Goal: Check status: Check status

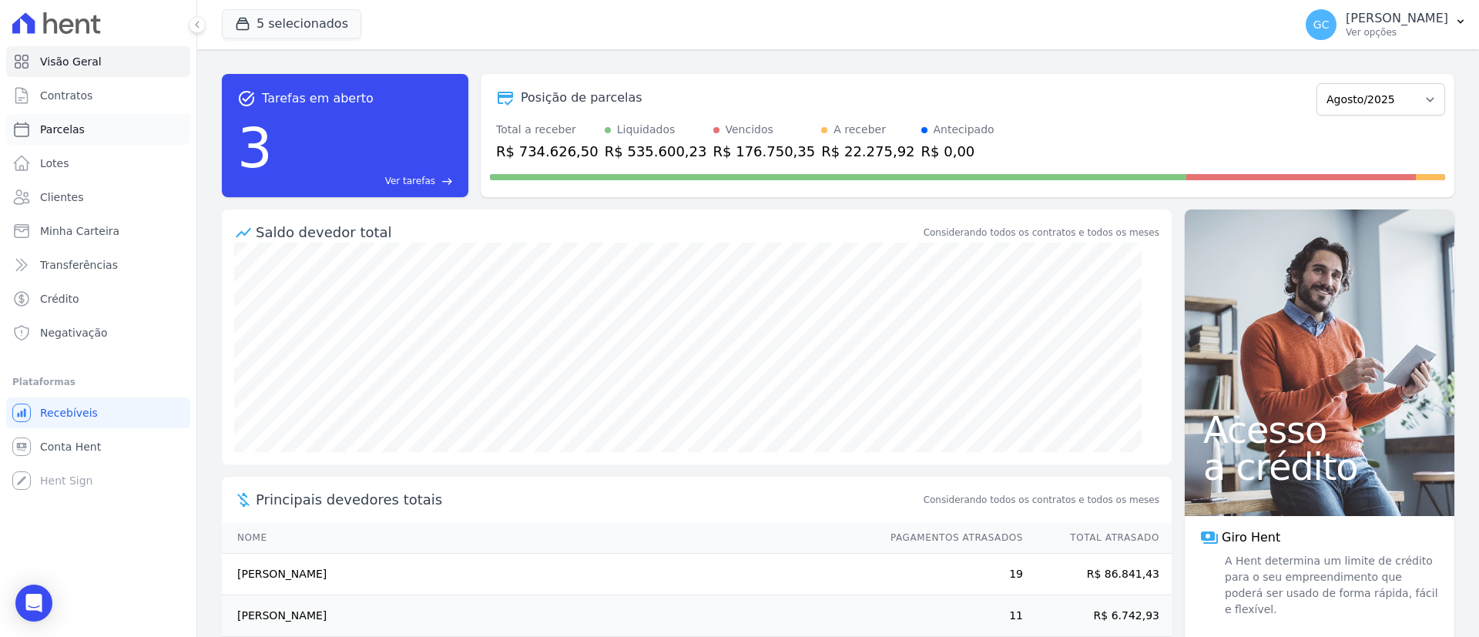
click at [88, 129] on link "Parcelas" at bounding box center [98, 129] width 184 height 31
select select
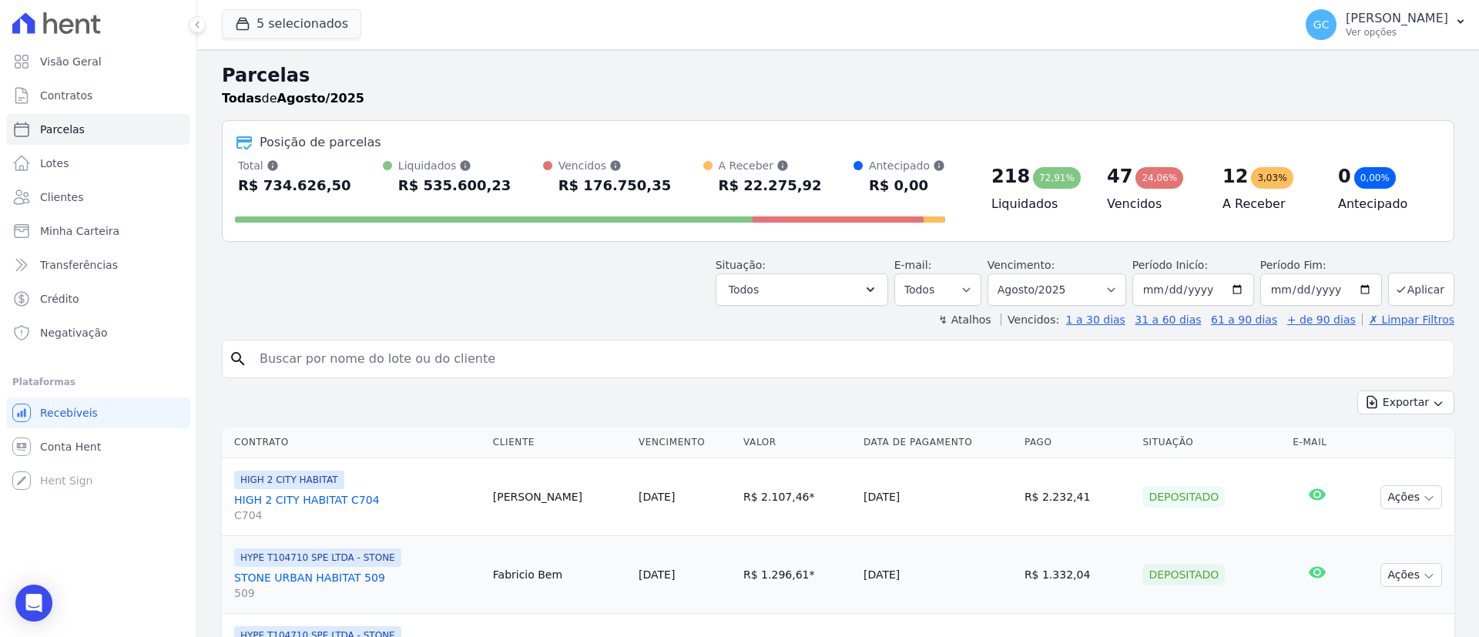
click at [404, 364] on input "search" at bounding box center [848, 359] width 1197 height 31
paste input "[PERSON_NAME]"
type input "[PERSON_NAME]"
select select
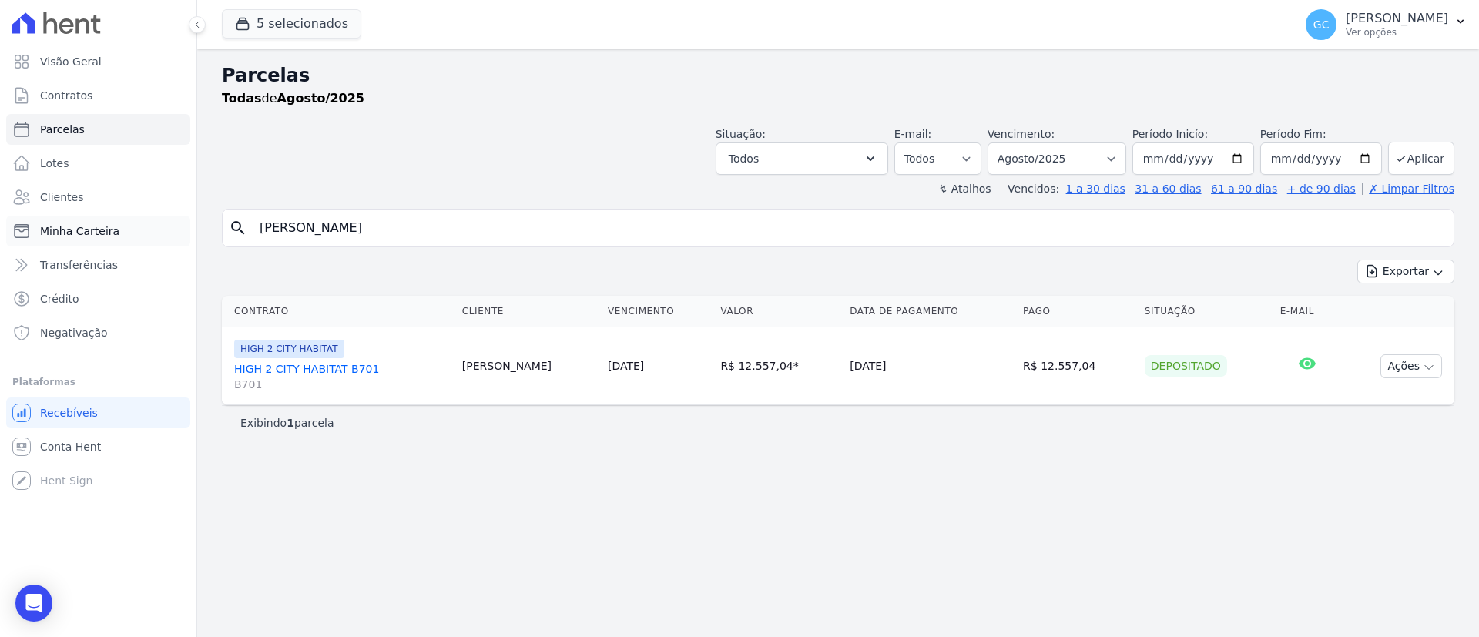
drag, startPoint x: 485, startPoint y: 226, endPoint x: 10, endPoint y: 215, distance: 475.4
click at [12, 215] on div "Visão Geral Contratos [GEOGRAPHIC_DATA] Lotes Clientes Minha Carteira Transferê…" at bounding box center [739, 318] width 1479 height 637
paste input "[PERSON_NAME]"
type input "[PERSON_NAME]"
select select
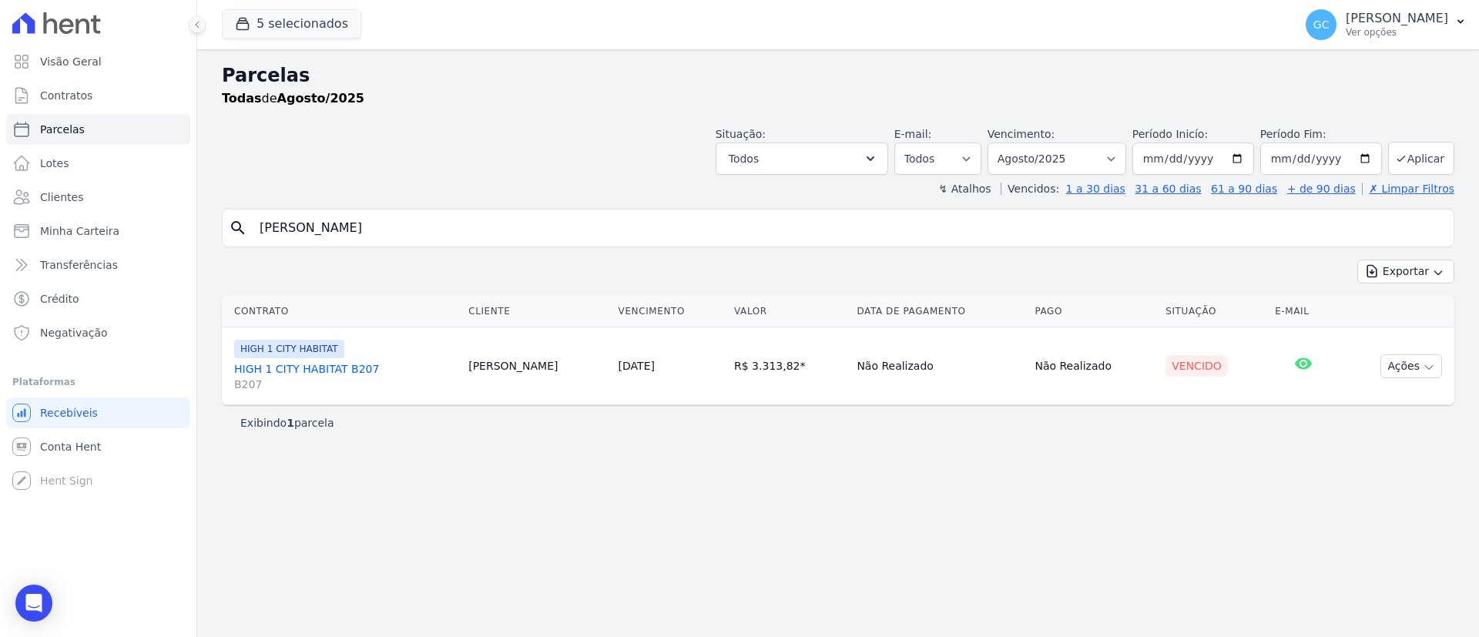
copy tr "[DATE]"
drag, startPoint x: 572, startPoint y: 355, endPoint x: 573, endPoint y: 419, distance: 63.9
click at [661, 411] on div "search [PERSON_NAME] Exportar Exportar PDF Exportar CSV Contrato Cliente Vencim…" at bounding box center [838, 324] width 1233 height 231
drag, startPoint x: 226, startPoint y: 371, endPoint x: 676, endPoint y: 377, distance: 450.7
click at [676, 377] on tr "HIGH 1 CITY HABITAT HIGH 1 CITY HABITAT B207 B207 [PERSON_NAME] [DATE] R$ 3.313…" at bounding box center [838, 366] width 1233 height 78
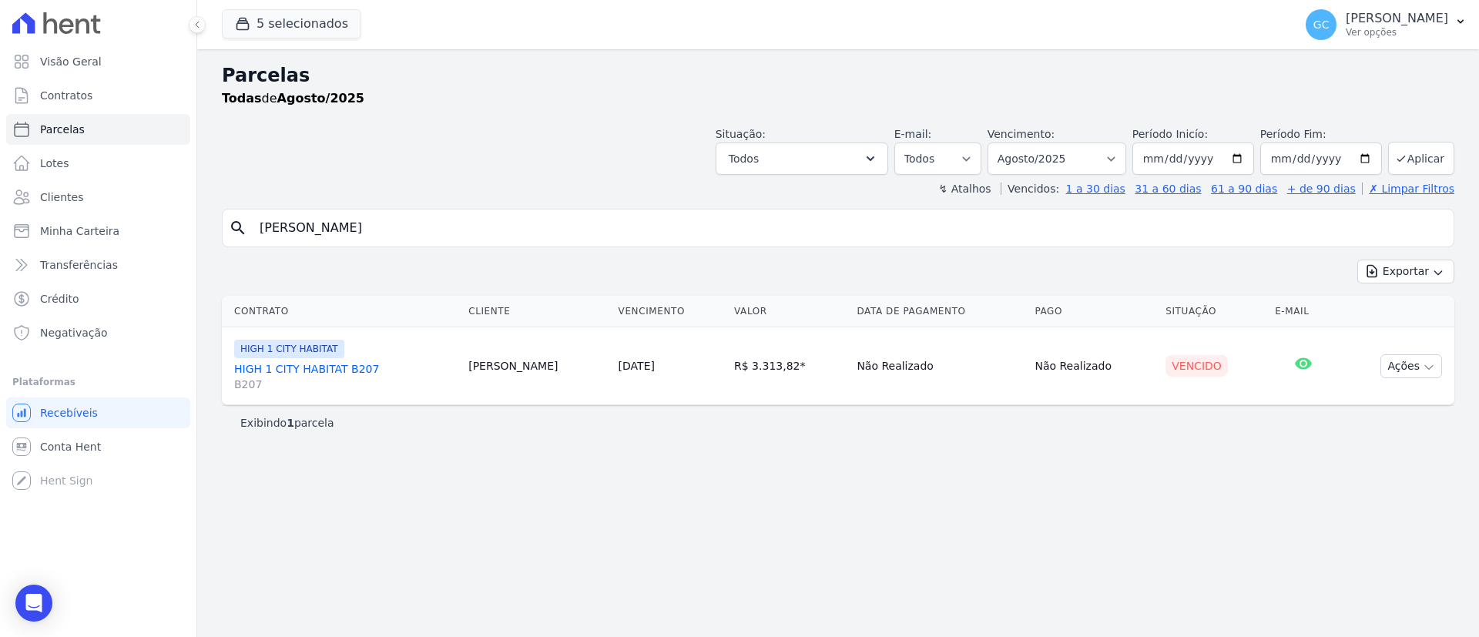
copy tr "HIGH 1 CITY HABITAT B207 B207 [PERSON_NAME] [DATE]"
click at [1410, 373] on button "Ações" at bounding box center [1411, 366] width 62 height 24
click at [1409, 395] on link "Ver boleto" at bounding box center [1405, 401] width 148 height 29
click at [619, 361] on link "[DATE]" at bounding box center [637, 366] width 36 height 12
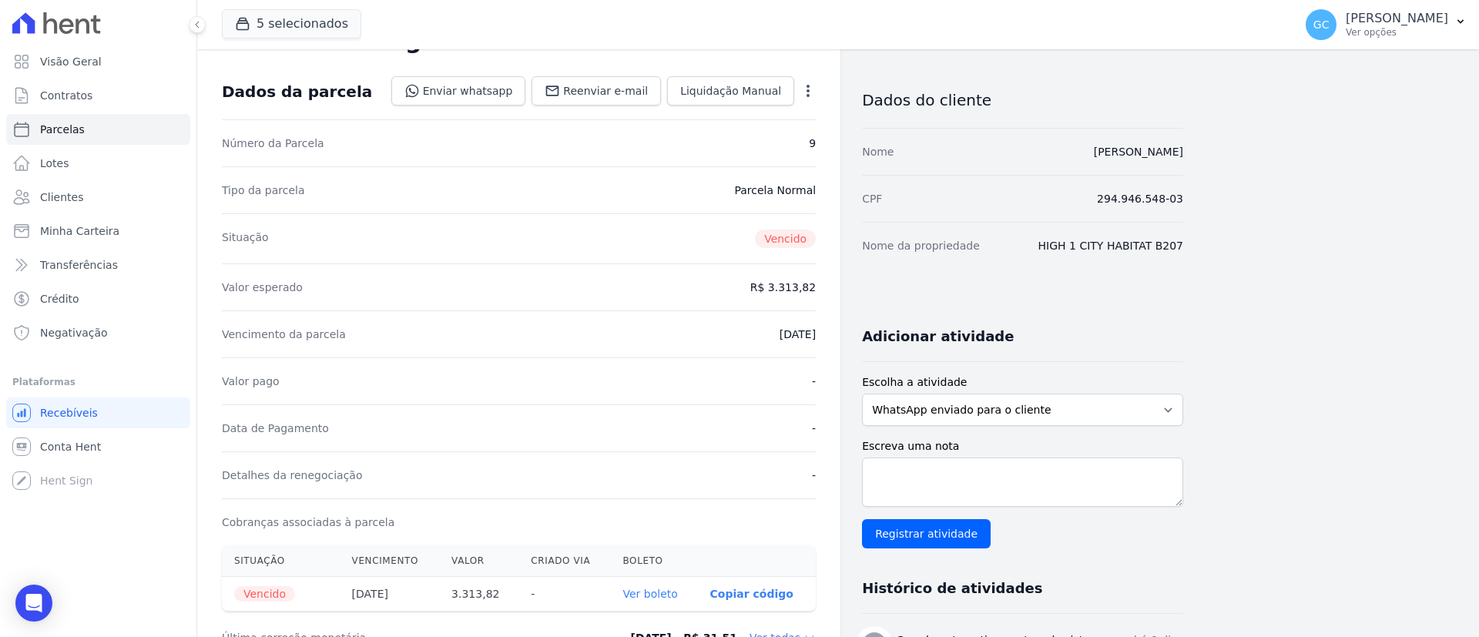
scroll to position [231, 0]
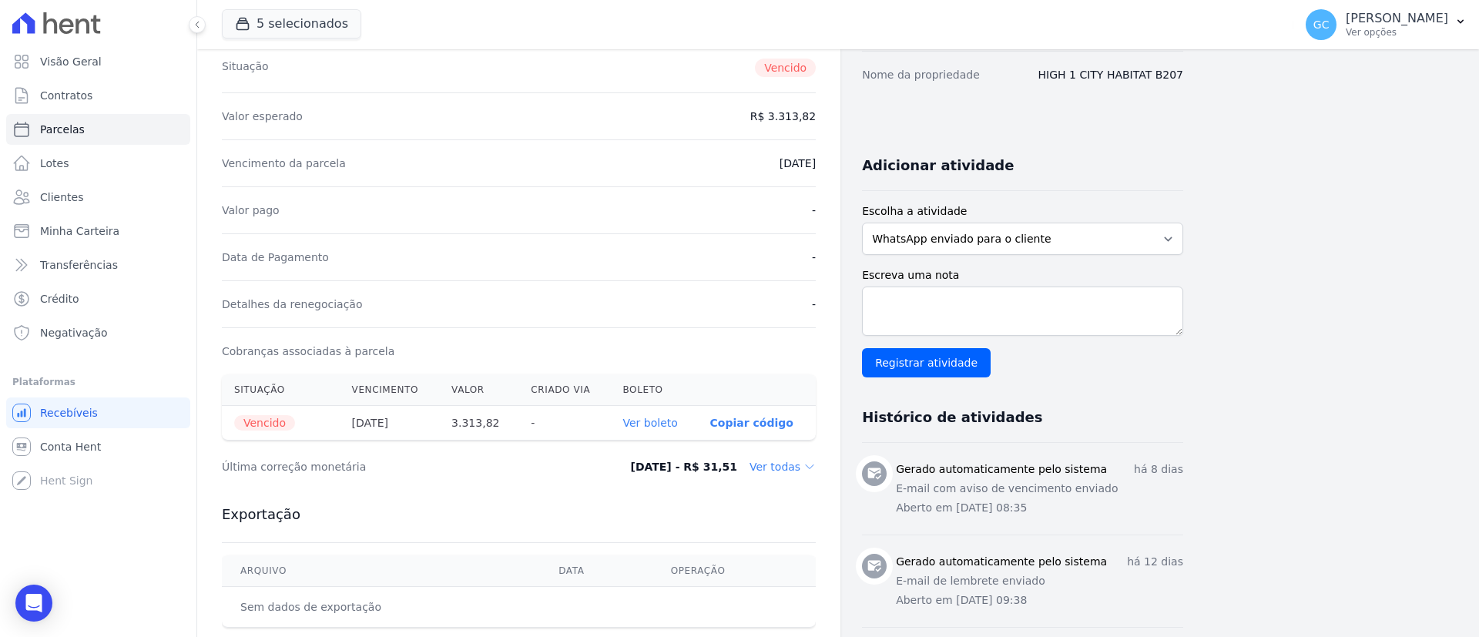
click at [793, 458] on div "Última correção monetária [DATE] - R$ 31,51 Ver todas" at bounding box center [519, 467] width 594 height 46
click at [798, 466] on dd "Ver todas" at bounding box center [783, 466] width 66 height 15
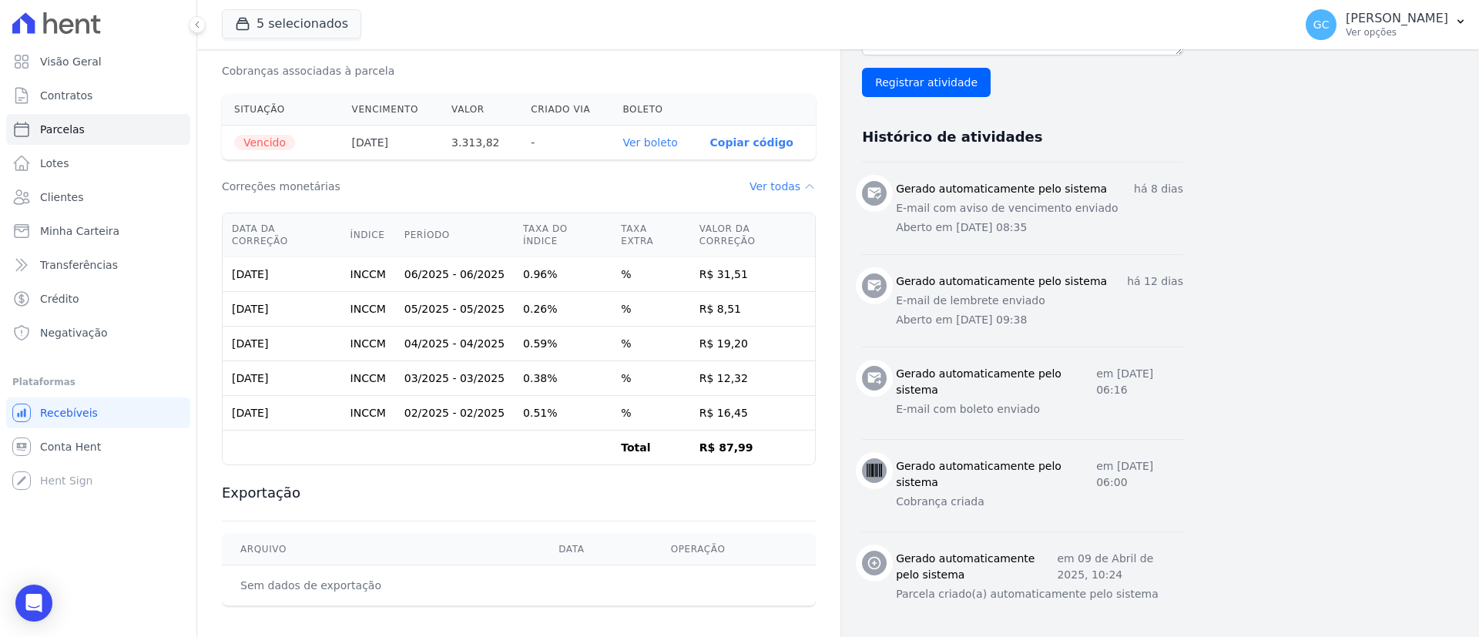
scroll to position [665, 0]
